Goal: Task Accomplishment & Management: Manage account settings

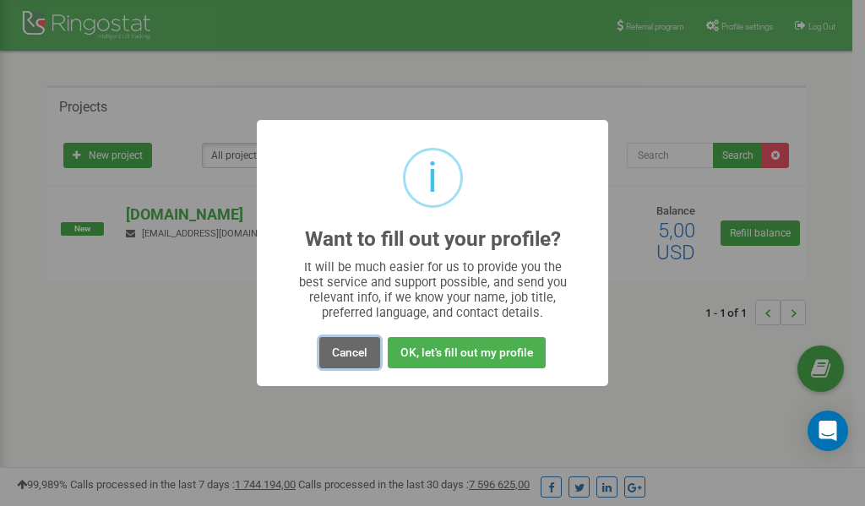
click at [355, 351] on button "Cancel" at bounding box center [349, 352] width 61 height 31
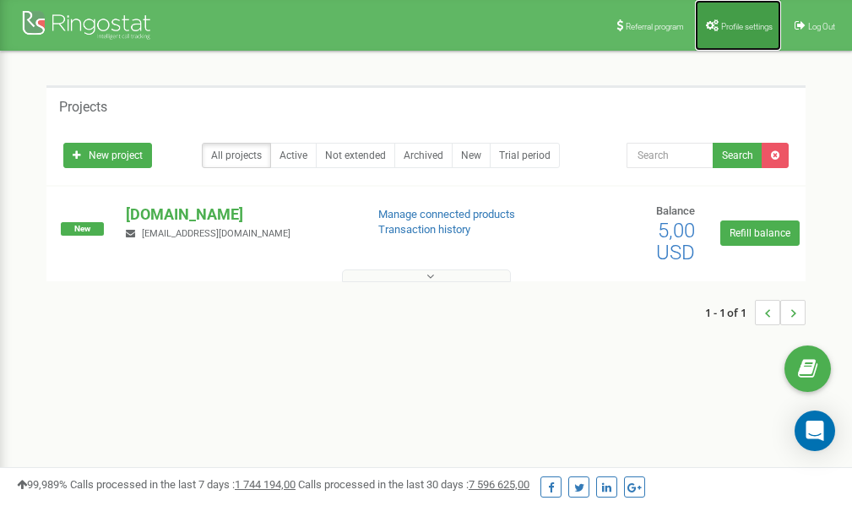
click at [724, 24] on span "Profile settings" at bounding box center [747, 26] width 52 height 9
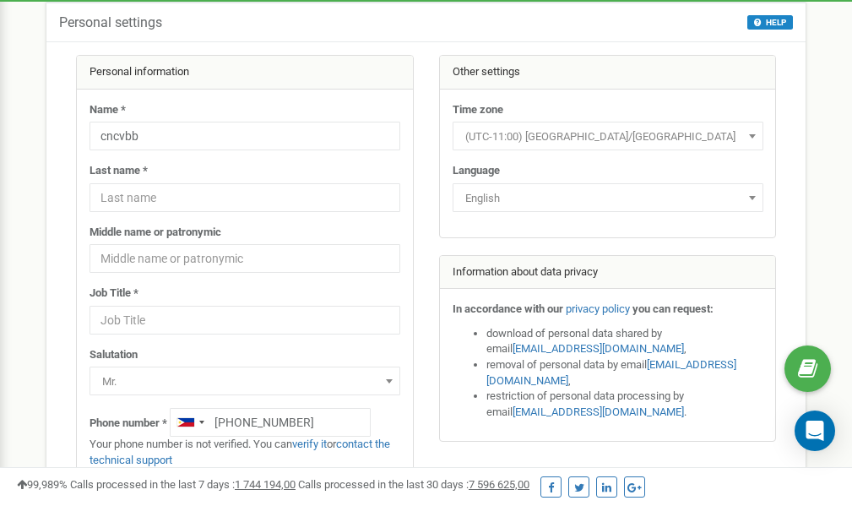
scroll to position [84, 0]
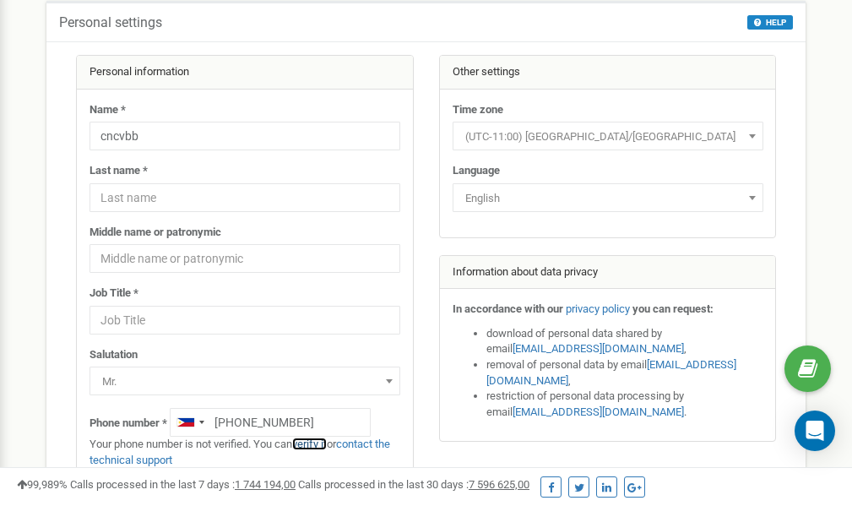
click at [315, 443] on link "verify it" at bounding box center [309, 444] width 35 height 13
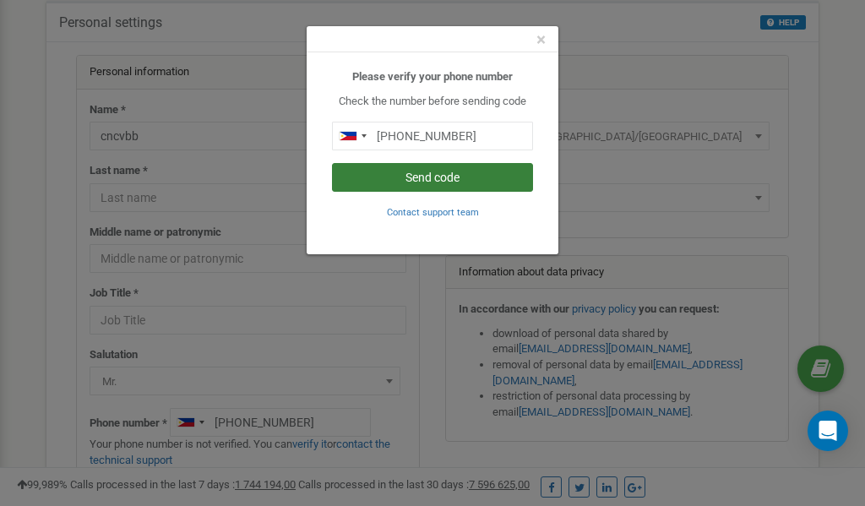
click at [448, 178] on button "Send code" at bounding box center [432, 177] width 201 height 29
